Goal: Task Accomplishment & Management: Complete application form

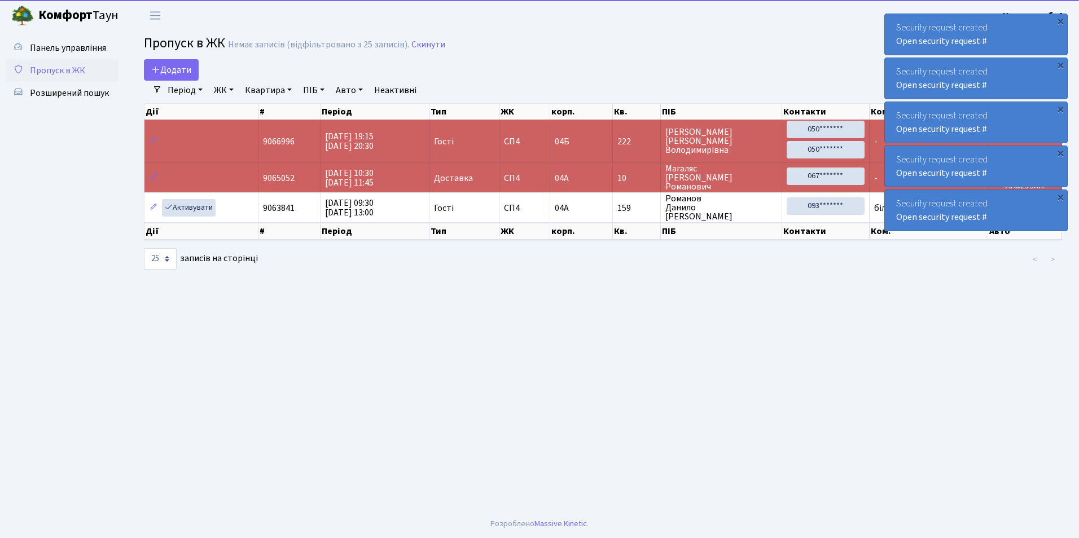
select select "25"
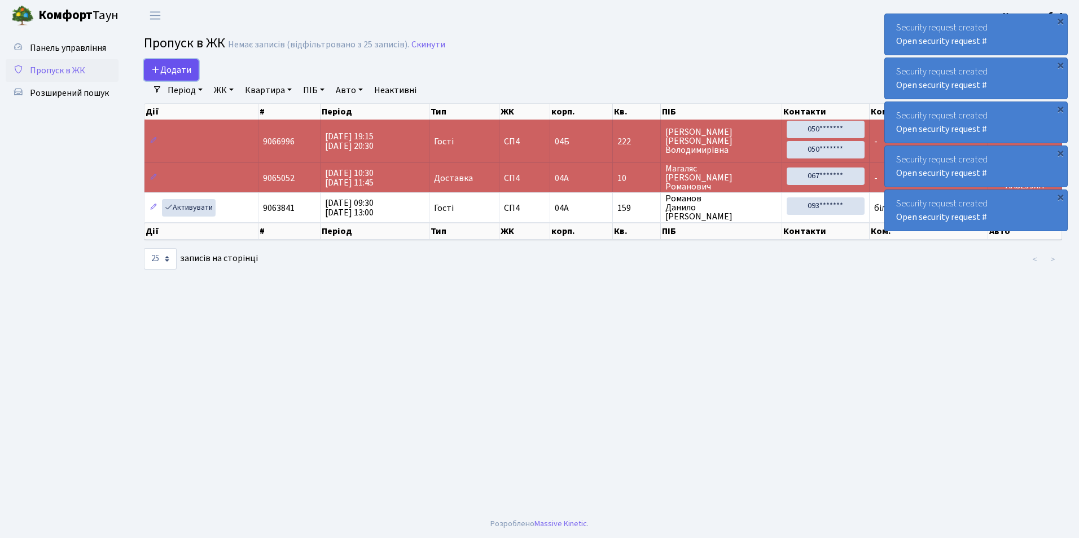
click at [183, 69] on span "Додати" at bounding box center [171, 70] width 40 height 12
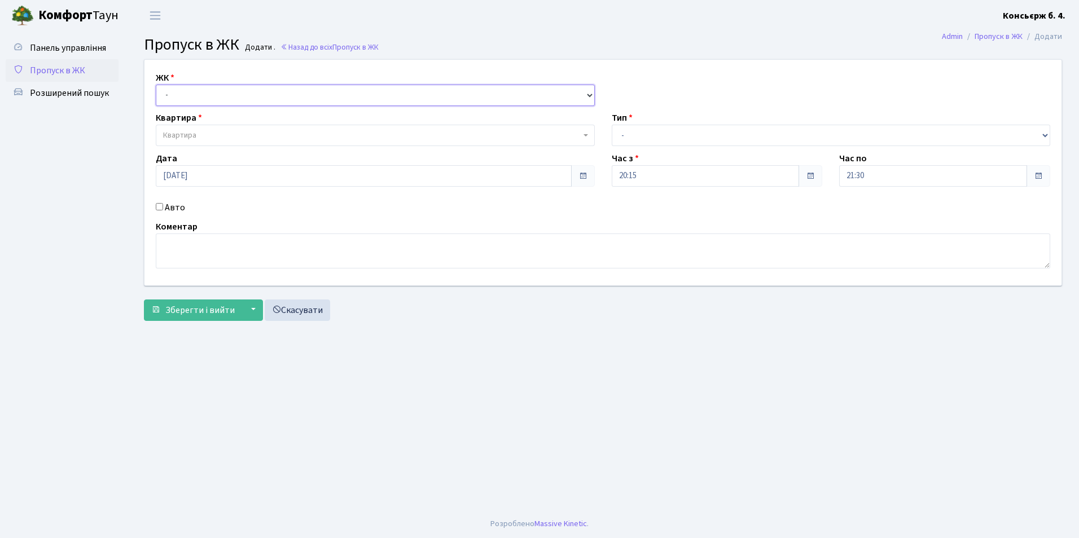
click at [178, 95] on select "- [STREET_ADDRESS]" at bounding box center [375, 95] width 439 height 21
select select "325"
click at [156, 85] on select "- [STREET_ADDRESS]" at bounding box center [375, 95] width 439 height 21
select select
click at [195, 137] on span "Квартира" at bounding box center [179, 135] width 33 height 11
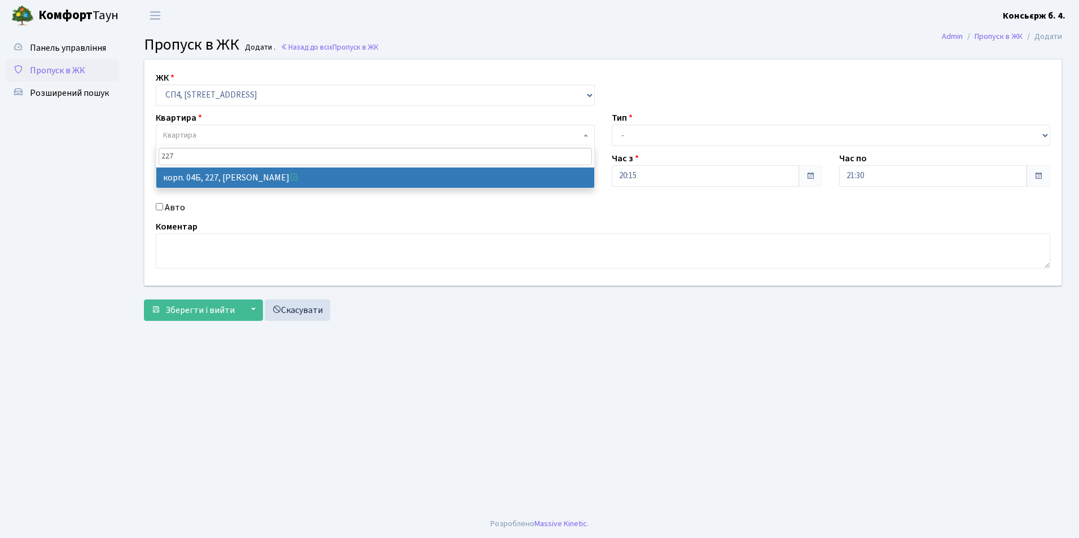
type input "227"
select select "21255"
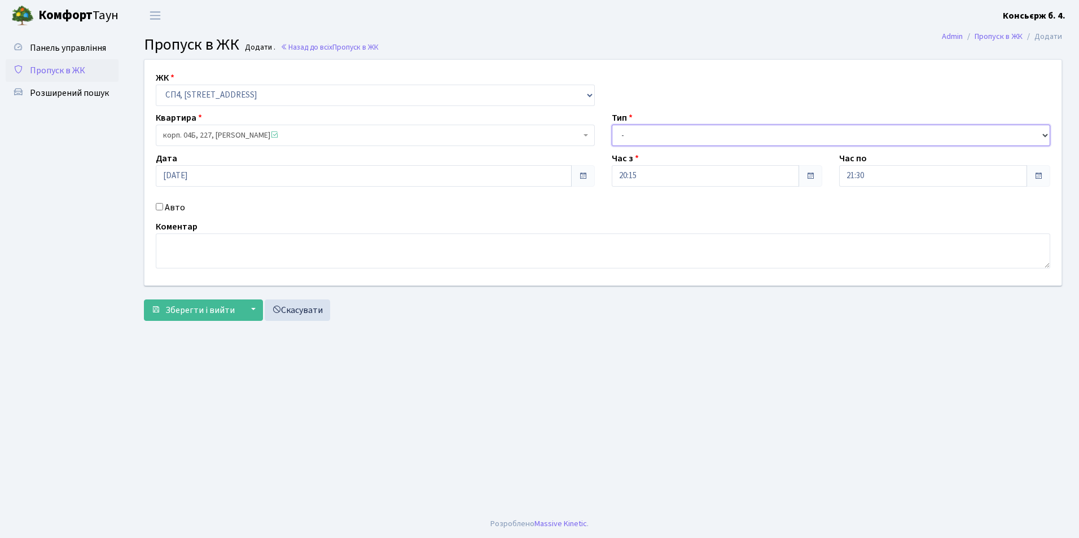
click at [619, 135] on select "- Доставка Таксі Гості Сервіс" at bounding box center [830, 135] width 439 height 21
select select "1"
click at [611, 125] on select "- Доставка Таксі Гості Сервіс" at bounding box center [830, 135] width 439 height 21
click at [190, 312] on span "Зберегти і вийти" at bounding box center [199, 310] width 69 height 12
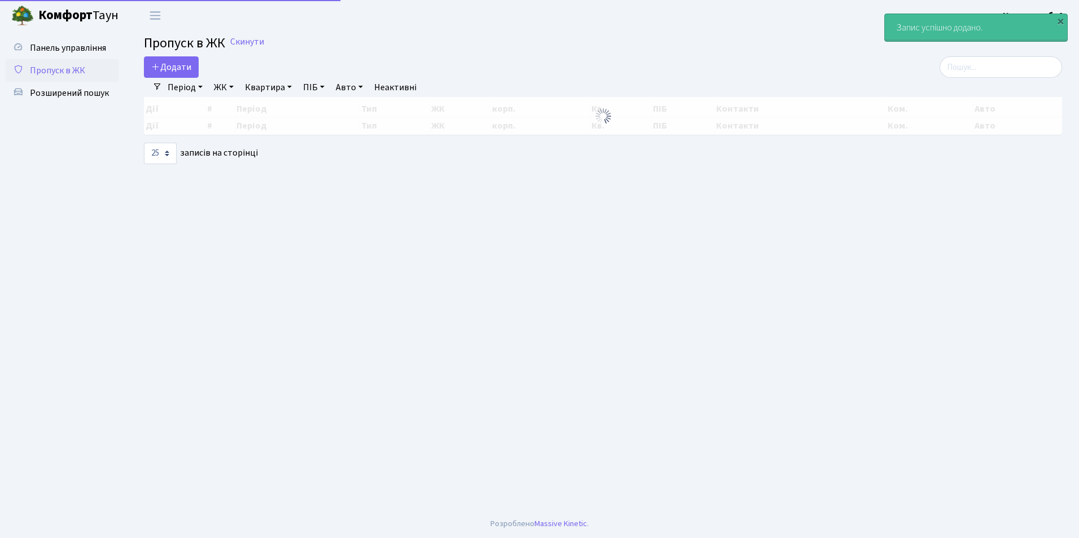
select select "25"
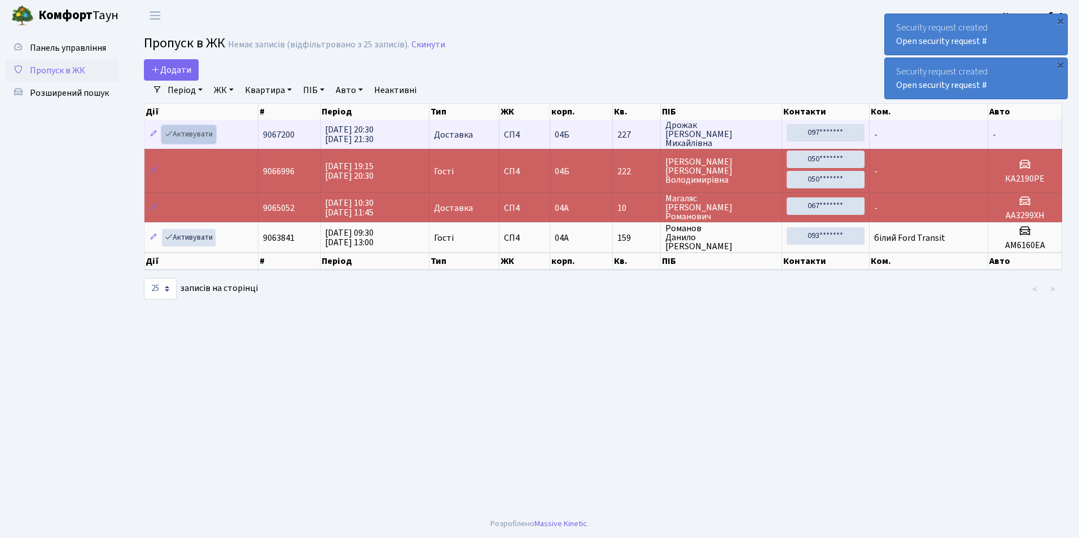
click at [175, 134] on link "Активувати" at bounding box center [189, 134] width 54 height 17
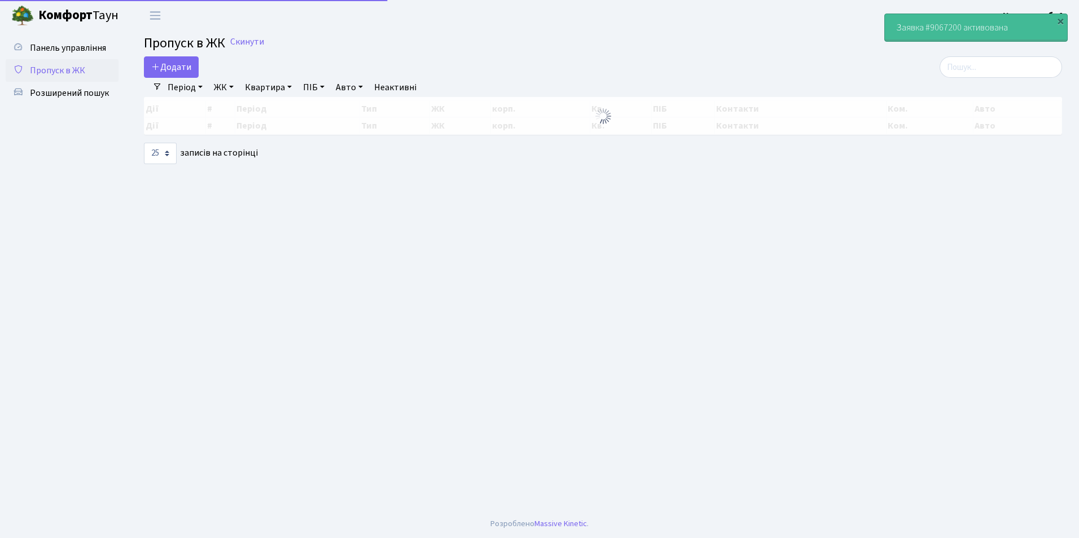
select select "25"
